Goal: Task Accomplishment & Management: Manage account settings

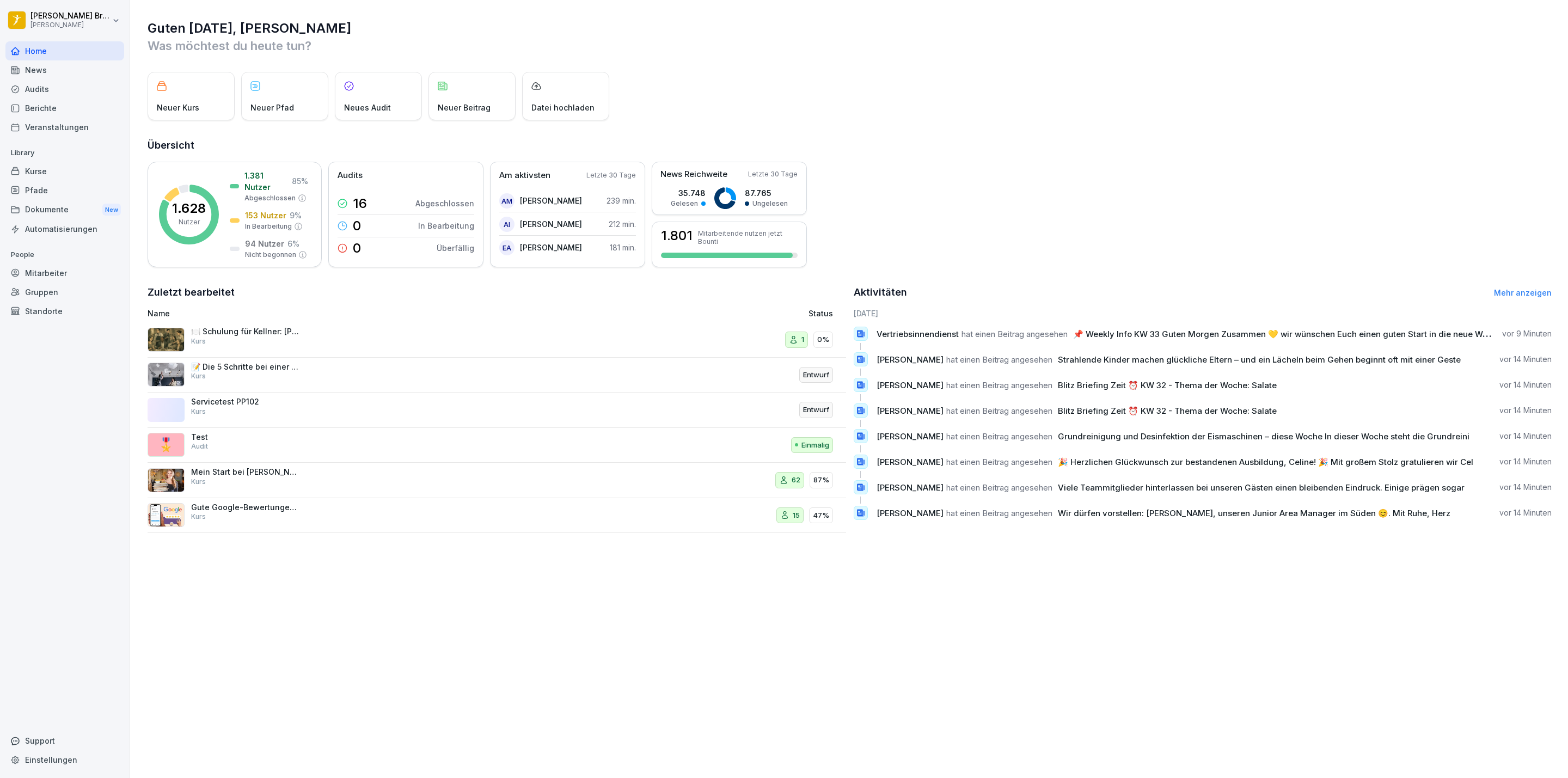
click at [46, 201] on div "Dokumente New" at bounding box center [64, 209] width 118 height 20
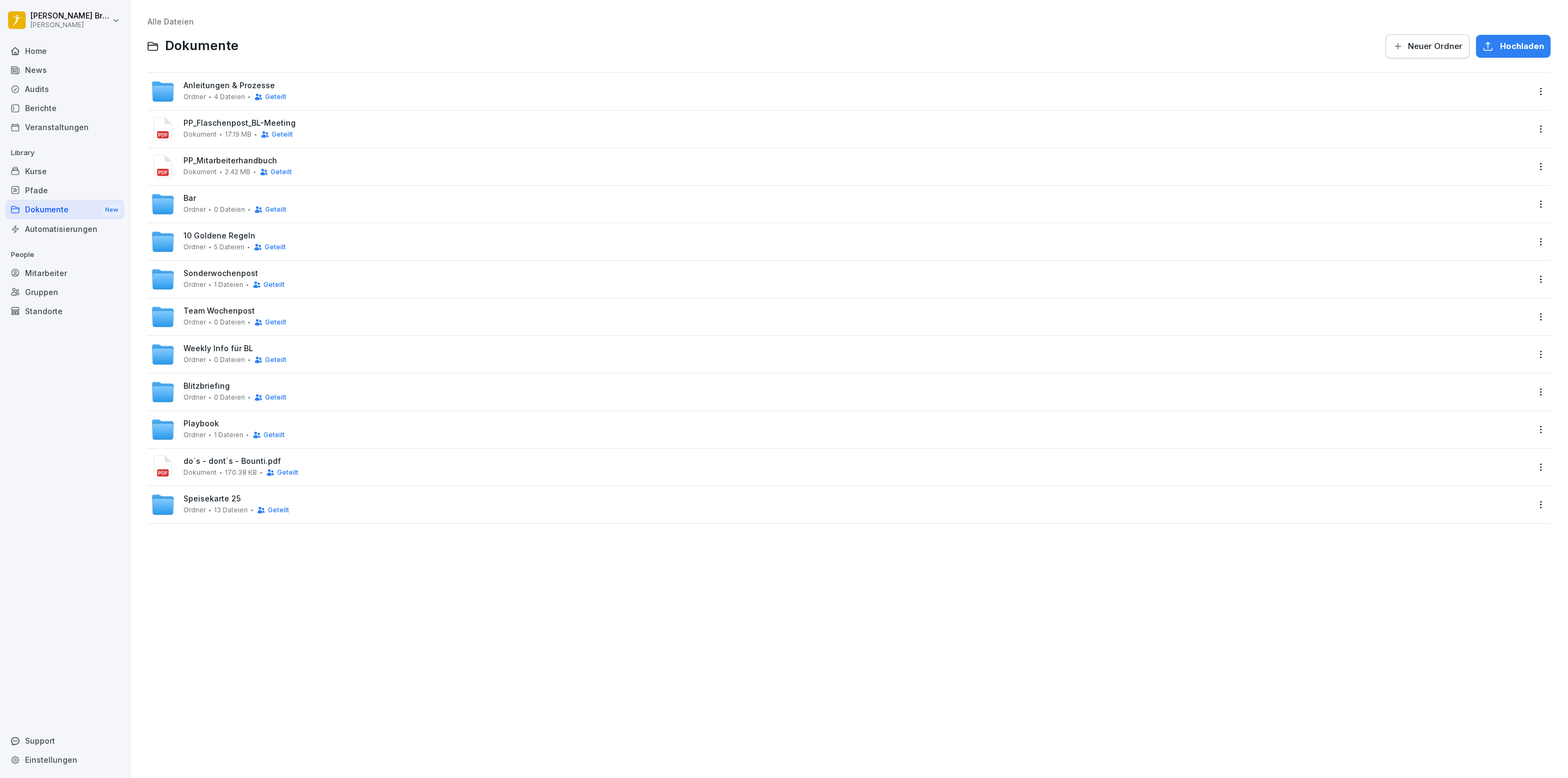
click at [225, 310] on span "Team Wochenpost" at bounding box center [219, 311] width 72 height 9
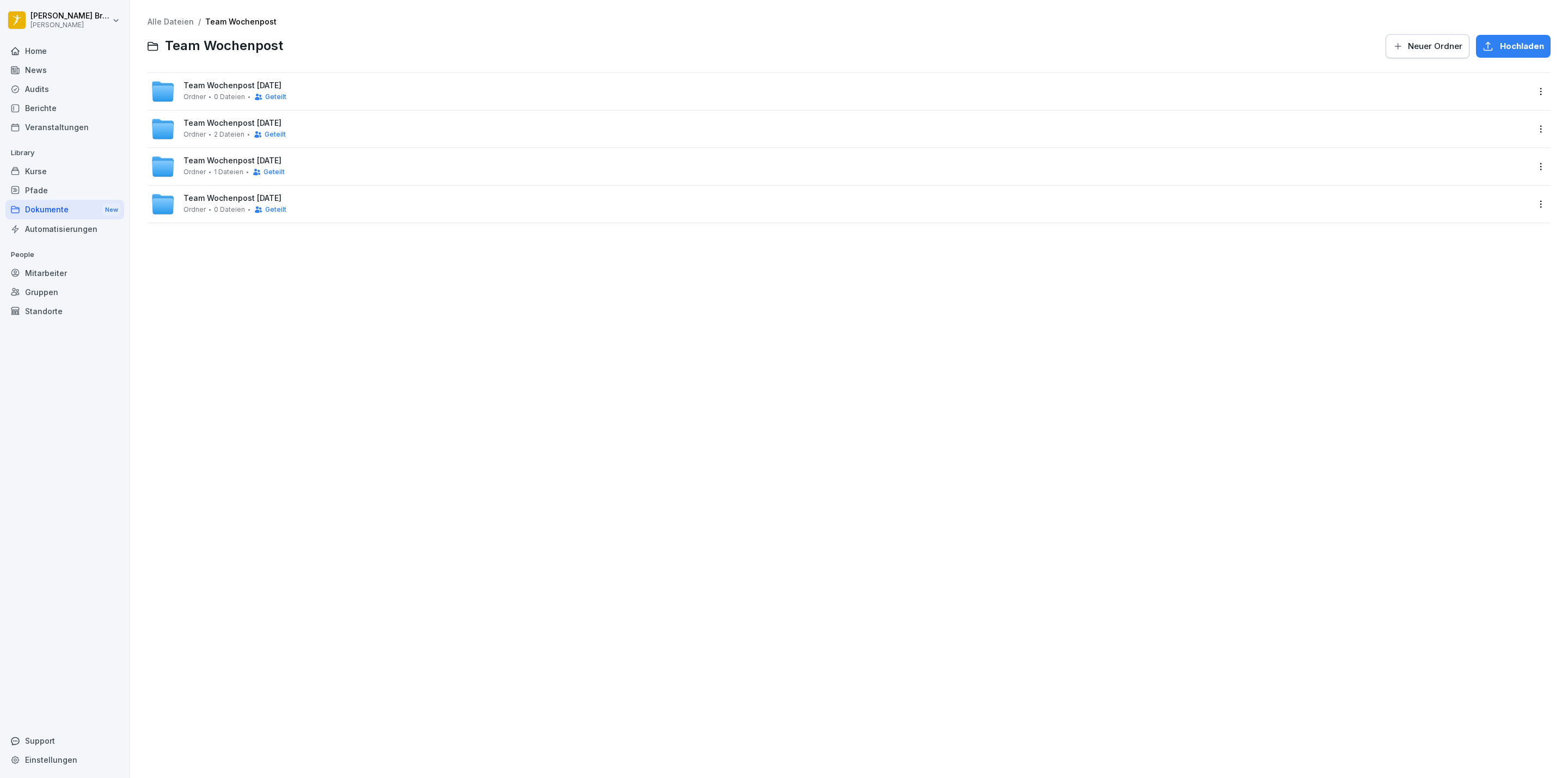
click at [245, 85] on span "Team Wochenpost [DATE]" at bounding box center [233, 85] width 98 height 9
click at [228, 87] on span "Team Wochenpost KW 33" at bounding box center [233, 85] width 98 height 9
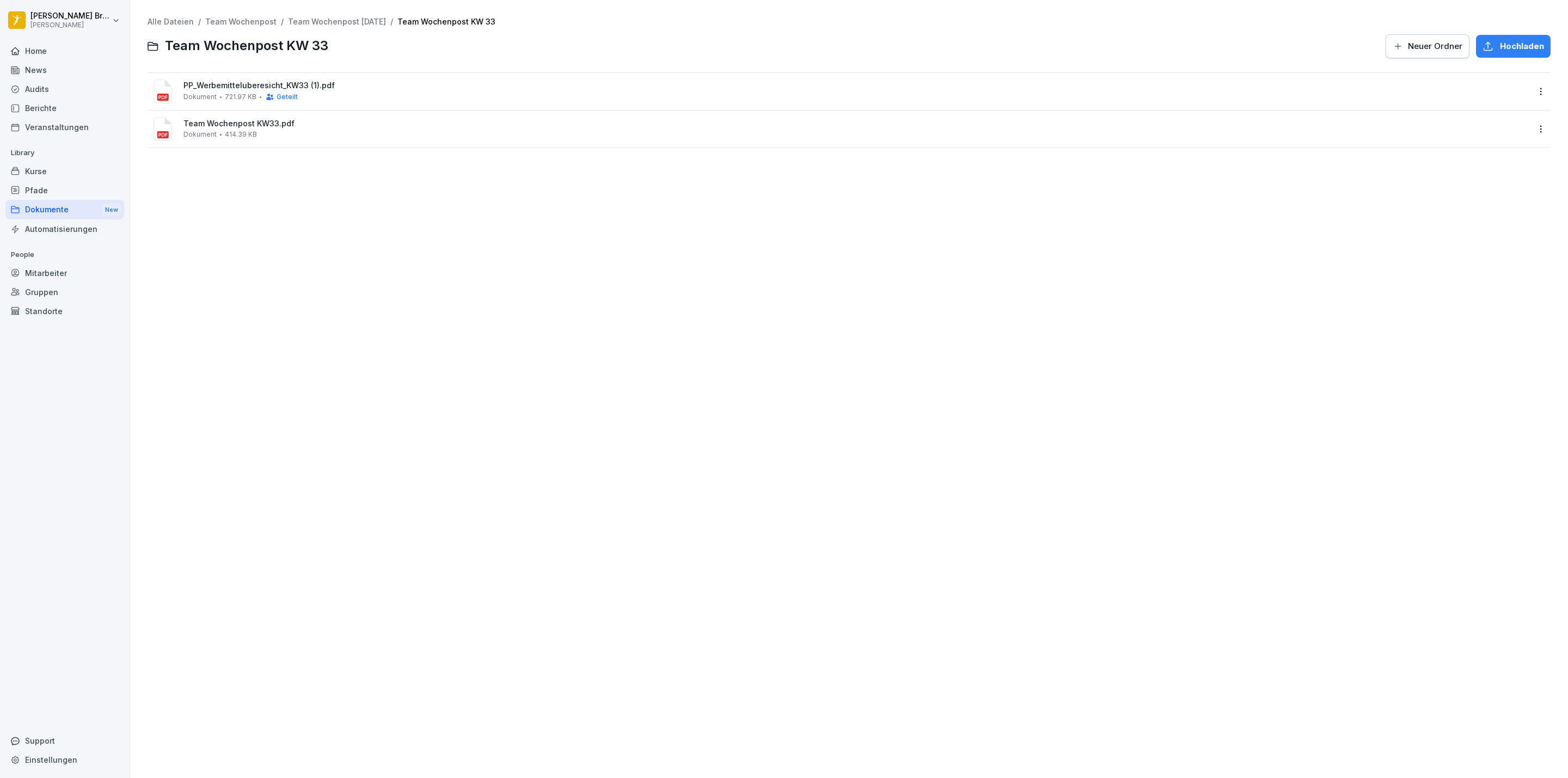
click at [245, 134] on span "414.39 KB" at bounding box center [241, 134] width 32 height 7
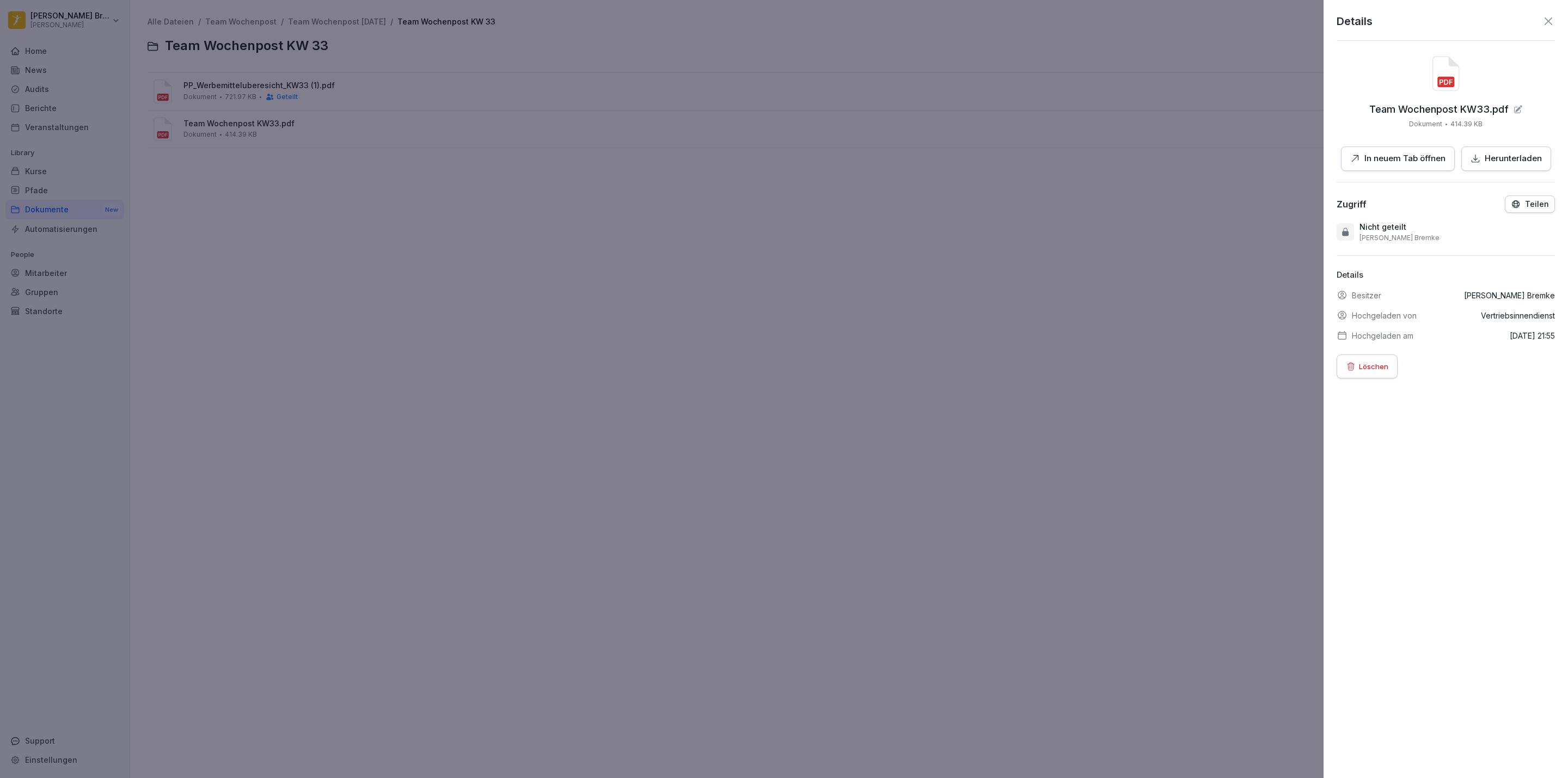
drag, startPoint x: 1227, startPoint y: 216, endPoint x: 1248, endPoint y: 201, distance: 25.8
click at [1227, 217] on div at bounding box center [784, 389] width 1568 height 778
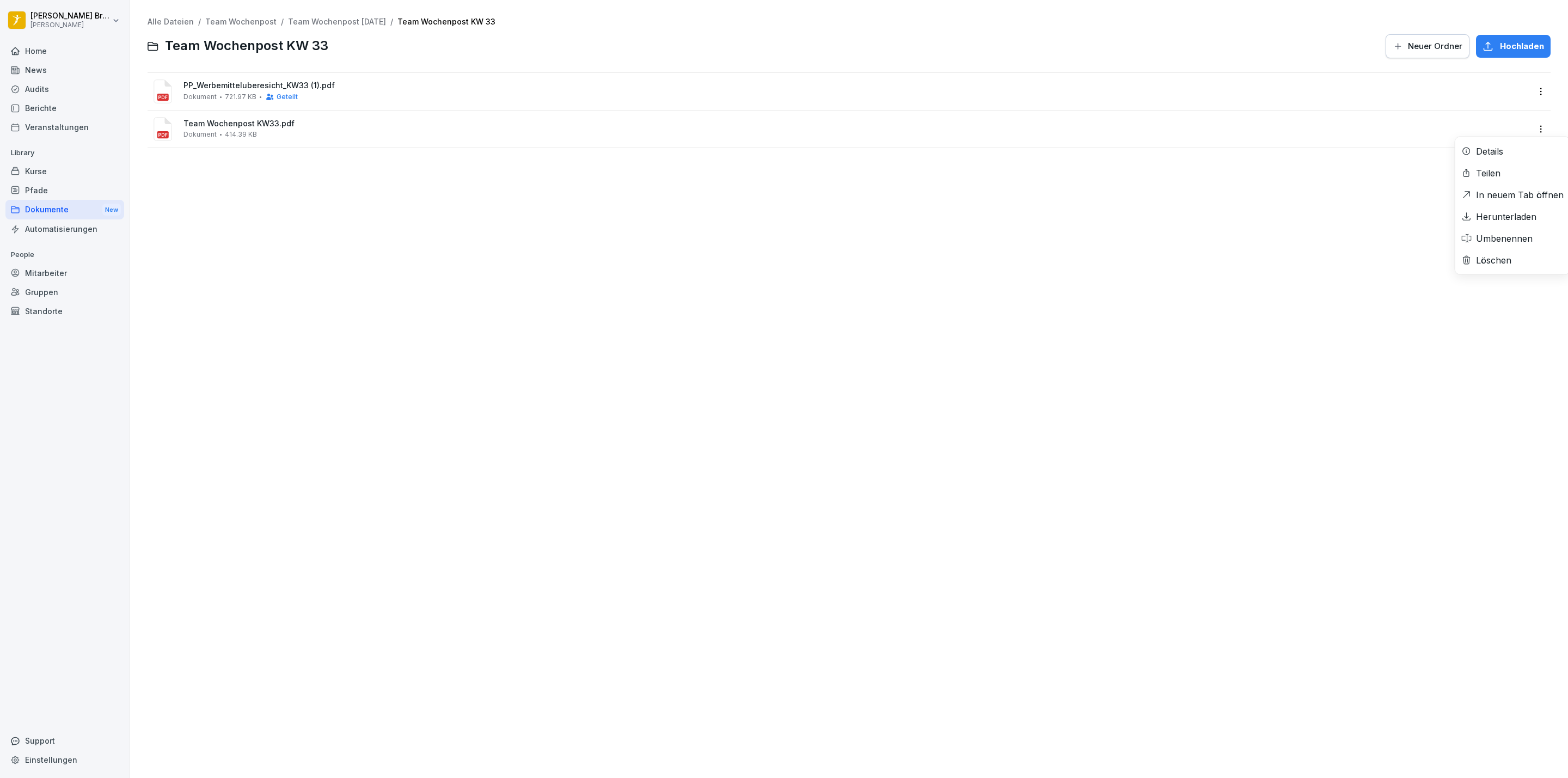
click at [1529, 126] on html "[PERSON_NAME] [PERSON_NAME] Home News Audits Berichte Veranstaltungen Library K…" at bounding box center [784, 389] width 1568 height 778
click at [1504, 260] on div "Löschen" at bounding box center [1493, 260] width 35 height 13
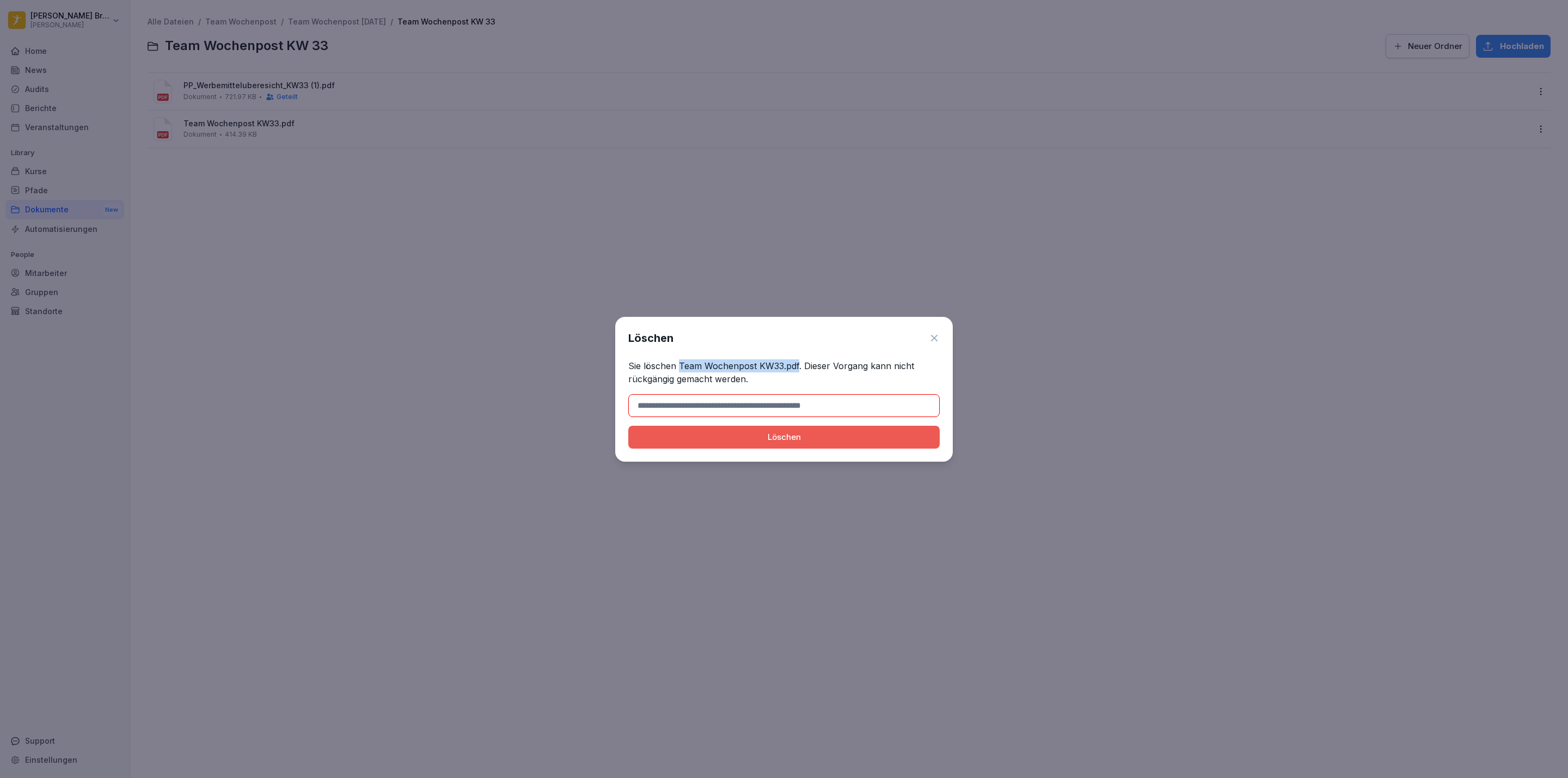
drag, startPoint x: 798, startPoint y: 366, endPoint x: 679, endPoint y: 366, distance: 119.0
click at [679, 366] on p "Sie löschen Team Wochenpost KW33.pdf. Dieser Vorgang kann nicht rückgängig gema…" at bounding box center [783, 372] width 312 height 26
copy p "Team Wochenpost KW33.pdf"
click at [714, 402] on input at bounding box center [783, 406] width 312 height 23
paste input "**********"
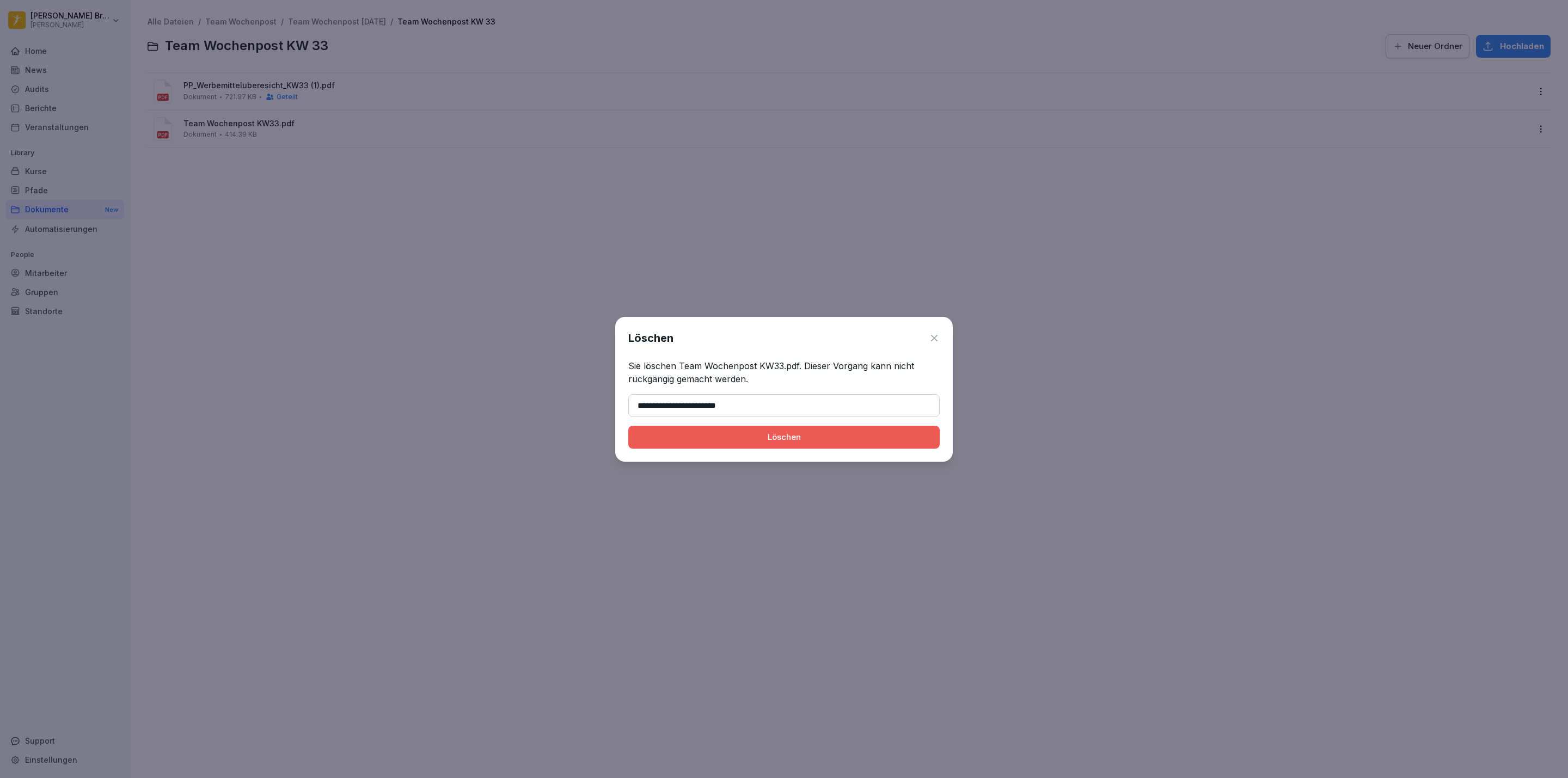
type input "**********"
click at [628, 426] on button "Löschen" at bounding box center [783, 437] width 312 height 23
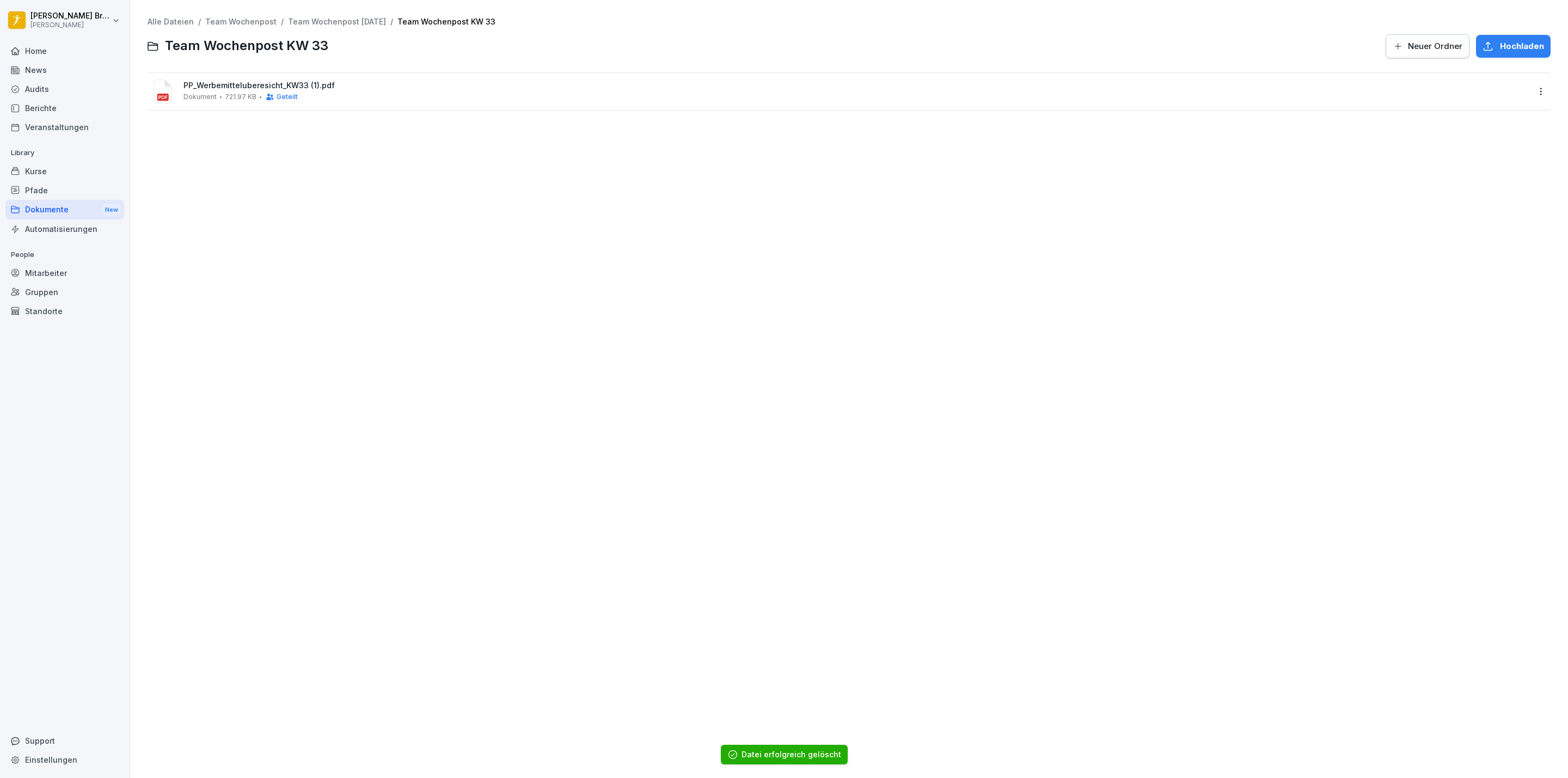
click at [43, 18] on html "[PERSON_NAME] [PERSON_NAME] Home News Audits Berichte Veranstaltungen Library K…" at bounding box center [784, 389] width 1568 height 778
click at [65, 68] on div "Abmelden" at bounding box center [69, 69] width 108 height 20
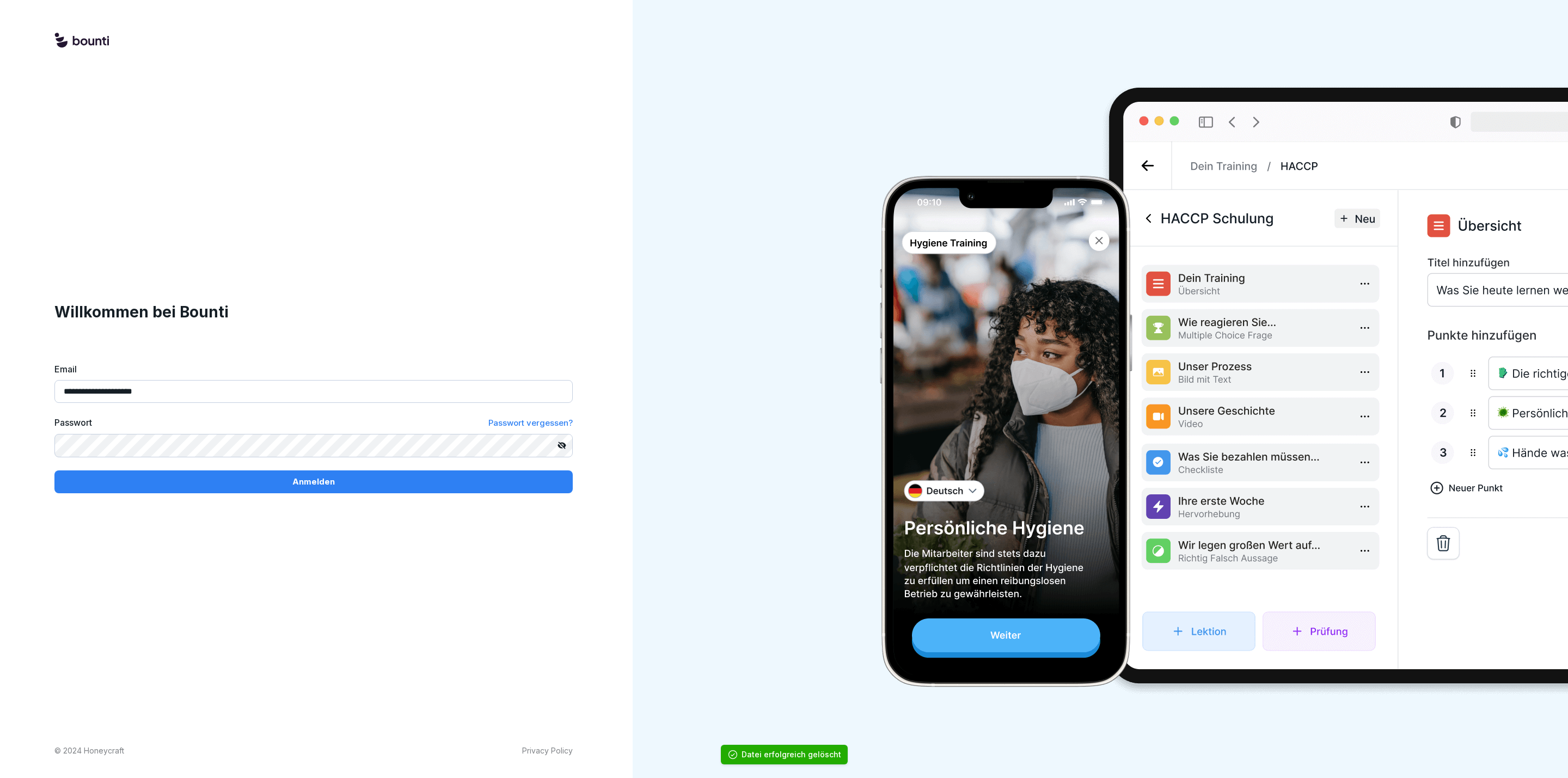
click at [201, 387] on input "**********" at bounding box center [314, 391] width 518 height 23
type input "**********"
drag, startPoint x: 229, startPoint y: 487, endPoint x: 241, endPoint y: 469, distance: 21.6
click at [231, 484] on div "Anmelden" at bounding box center [313, 482] width 501 height 12
